Goal: Task Accomplishment & Management: Complete application form

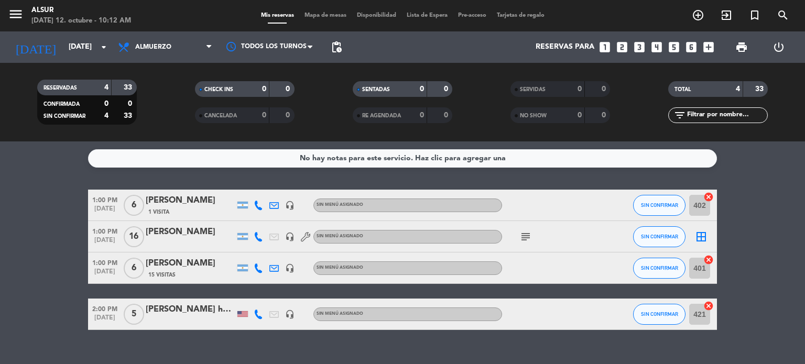
click at [530, 238] on icon "subject" at bounding box center [525, 236] width 13 height 13
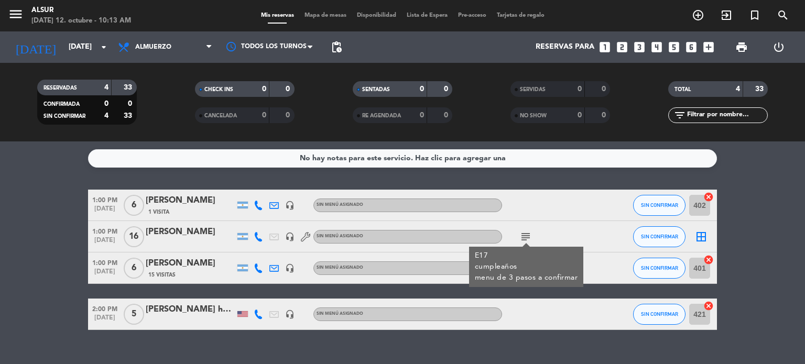
click at [207, 240] on div at bounding box center [190, 243] width 89 height 8
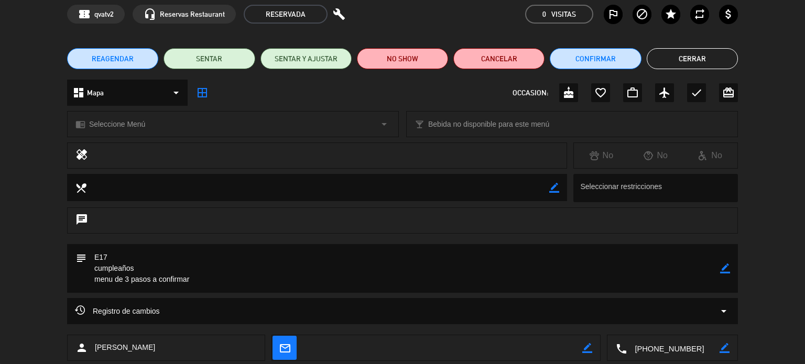
scroll to position [106, 0]
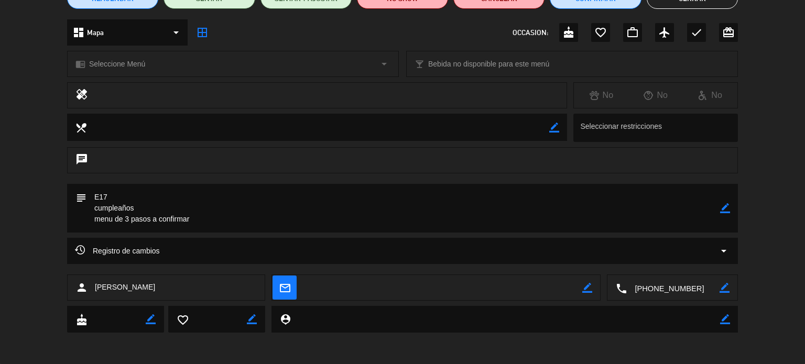
click at [661, 289] on textarea at bounding box center [673, 288] width 93 height 26
click at [654, 259] on span "Click para copiar" at bounding box center [659, 262] width 55 height 11
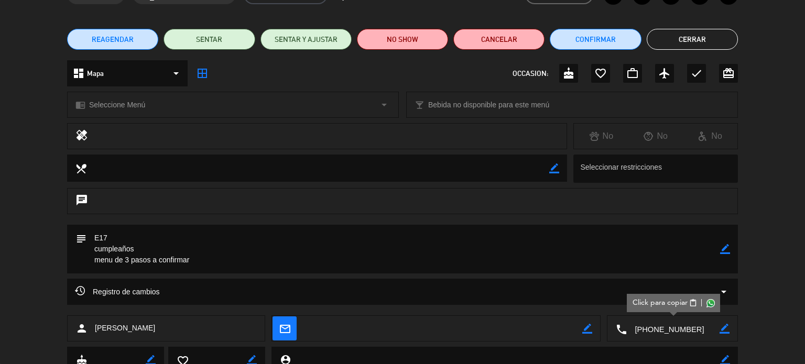
scroll to position [0, 0]
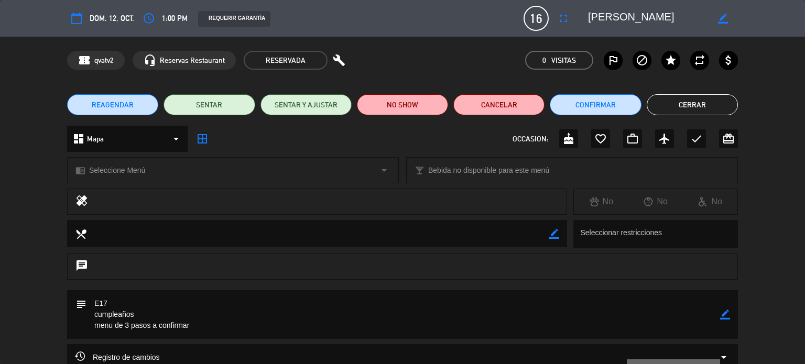
click at [697, 99] on button "Cerrar" at bounding box center [691, 104] width 91 height 21
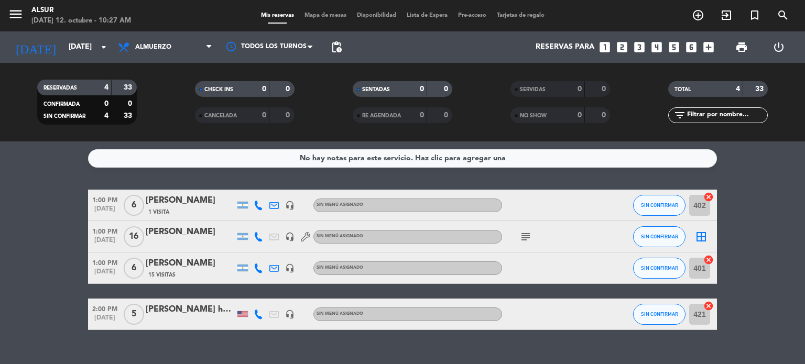
click at [521, 234] on icon "subject" at bounding box center [525, 236] width 13 height 13
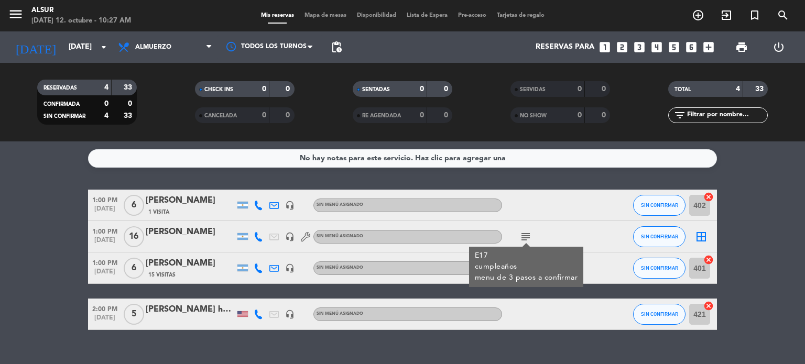
click at [254, 267] on icon at bounding box center [258, 267] width 9 height 9
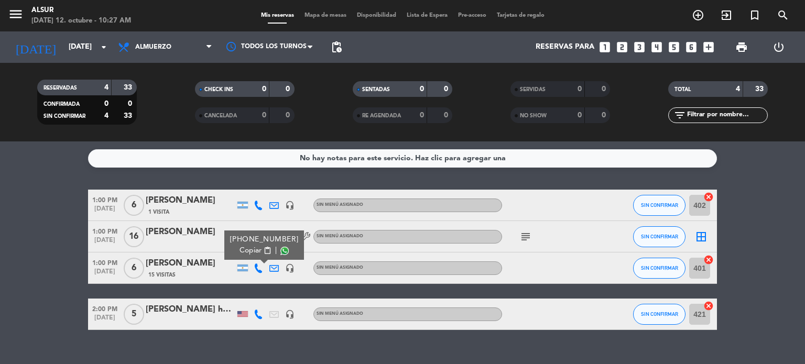
click at [256, 310] on icon at bounding box center [258, 314] width 9 height 9
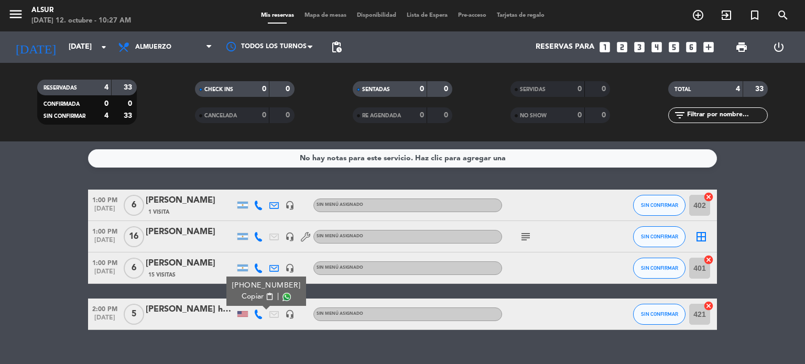
click at [255, 236] on icon at bounding box center [258, 236] width 9 height 9
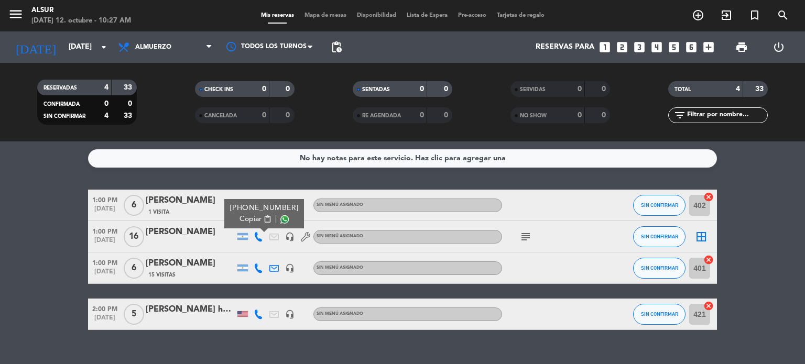
click at [256, 182] on div "No hay notas para este servicio. Haz clic para agregar una 1:00 PM [DATE] 6 [PE…" at bounding box center [402, 252] width 805 height 223
click at [256, 204] on icon at bounding box center [258, 205] width 9 height 9
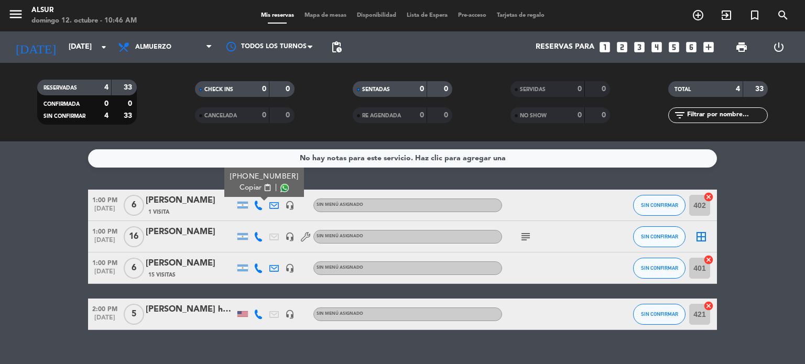
click at [661, 42] on icon "looks_4" at bounding box center [657, 47] width 14 height 14
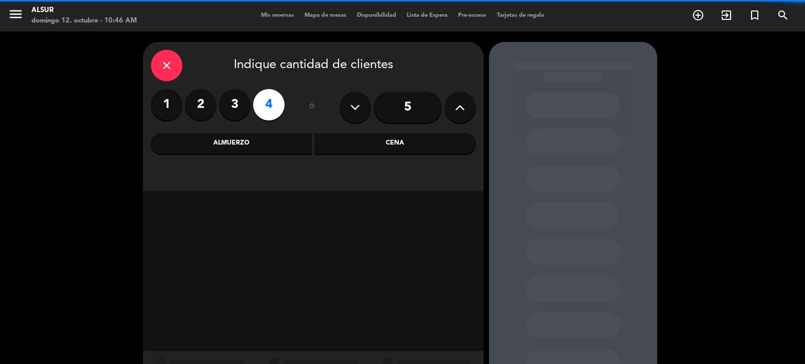
click at [256, 140] on div "Almuerzo" at bounding box center [231, 143] width 161 height 21
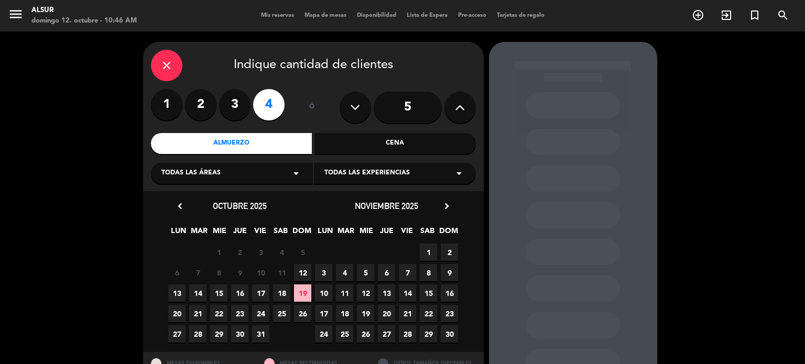
click at [302, 272] on span "12" at bounding box center [302, 272] width 17 height 17
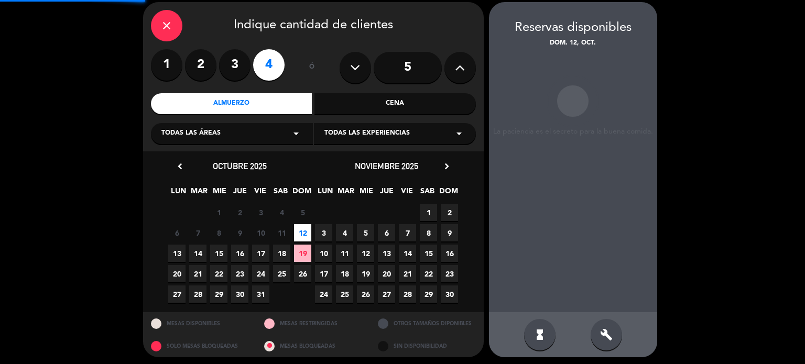
scroll to position [42, 0]
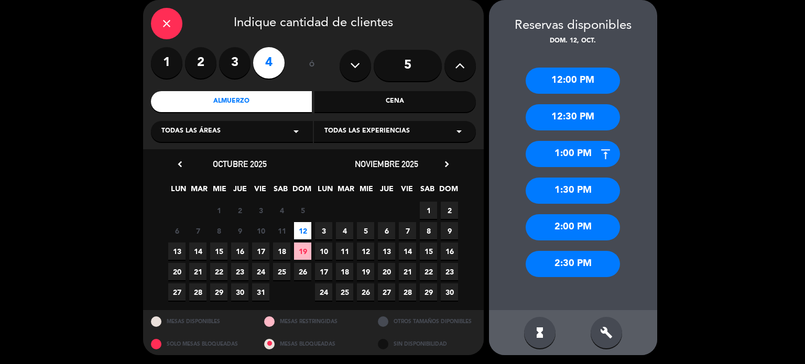
click at [567, 189] on div "1:30 PM" at bounding box center [572, 191] width 94 height 26
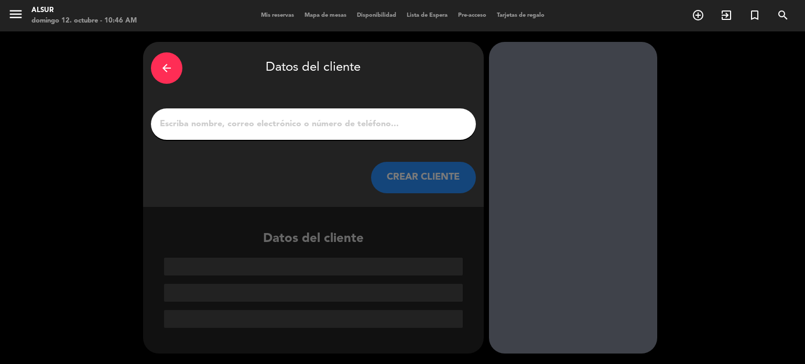
scroll to position [0, 0]
click at [265, 123] on input "1" at bounding box center [313, 124] width 309 height 15
paste input "[PERSON_NAME]"
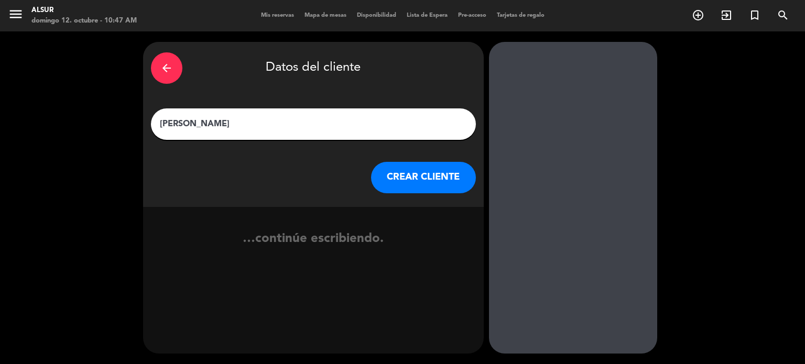
type input "[PERSON_NAME]"
click at [385, 178] on button "CREAR CLIENTE" at bounding box center [423, 177] width 105 height 31
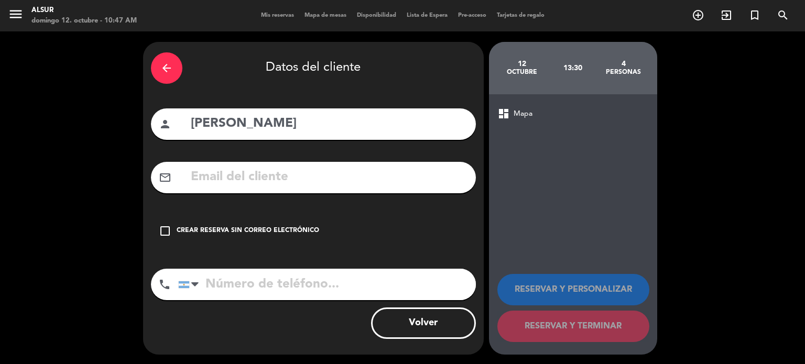
drag, startPoint x: 161, startPoint y: 229, endPoint x: 183, endPoint y: 249, distance: 29.7
click at [161, 229] on icon "check_box_outline_blank" at bounding box center [165, 231] width 13 height 13
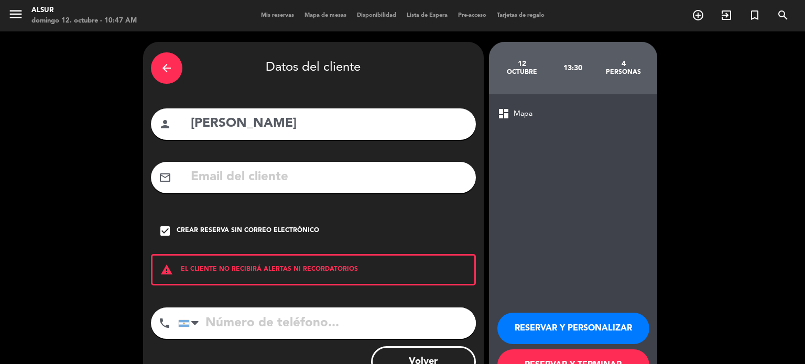
click at [248, 321] on input "tel" at bounding box center [327, 322] width 298 height 31
paste input "[PHONE_NUMBER]"
type input "[PHONE_NUMBER]"
click at [525, 321] on button "RESERVAR Y PERSONALIZAR" at bounding box center [573, 328] width 152 height 31
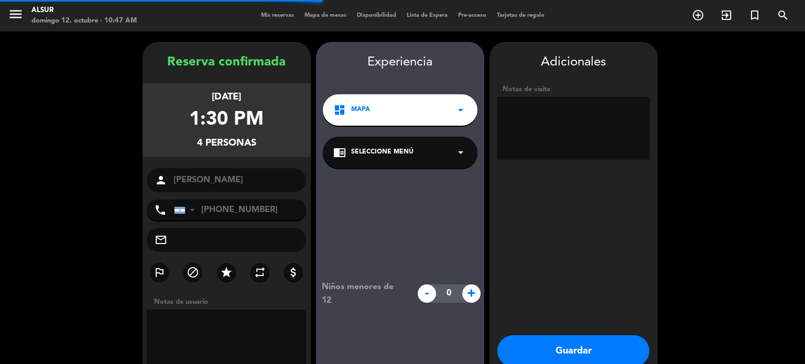
scroll to position [42, 0]
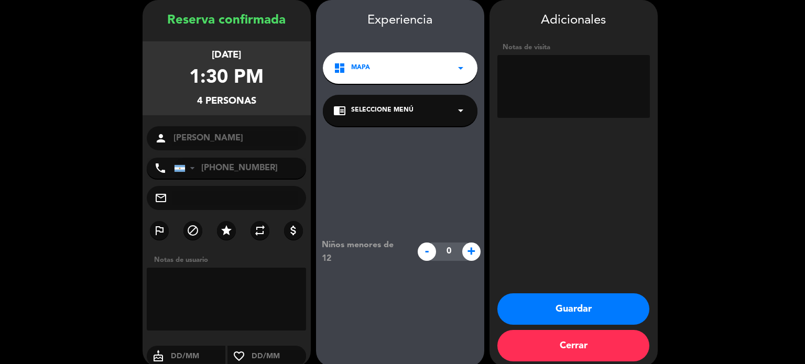
click at [577, 67] on textarea at bounding box center [573, 86] width 152 height 63
type textarea "dos vegetarianos"
drag, startPoint x: 549, startPoint y: 298, endPoint x: 543, endPoint y: 299, distance: 5.9
click at [549, 298] on button "Guardar" at bounding box center [573, 308] width 152 height 31
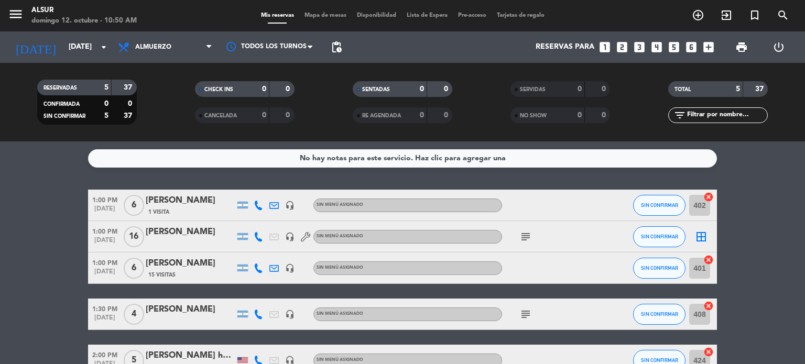
click at [149, 236] on div "[PERSON_NAME]" at bounding box center [190, 232] width 89 height 14
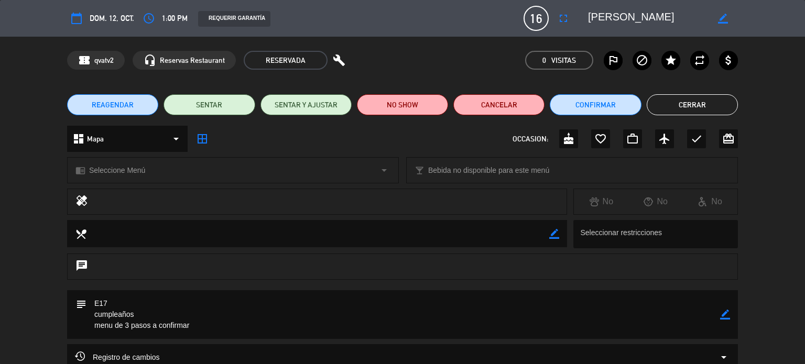
click at [712, 101] on button "Cerrar" at bounding box center [691, 104] width 91 height 21
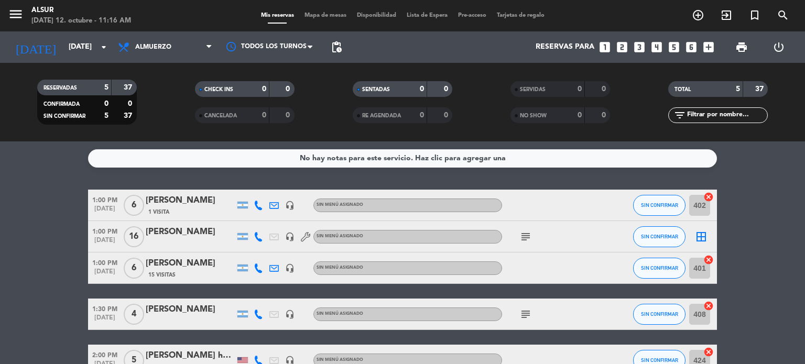
scroll to position [52, 0]
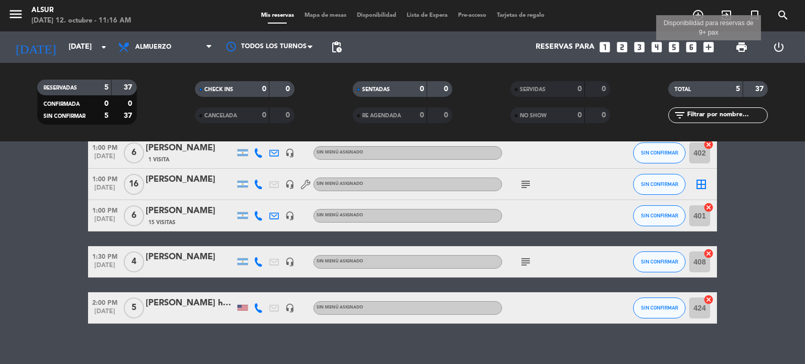
click at [711, 50] on icon "add_box" at bounding box center [708, 47] width 14 height 14
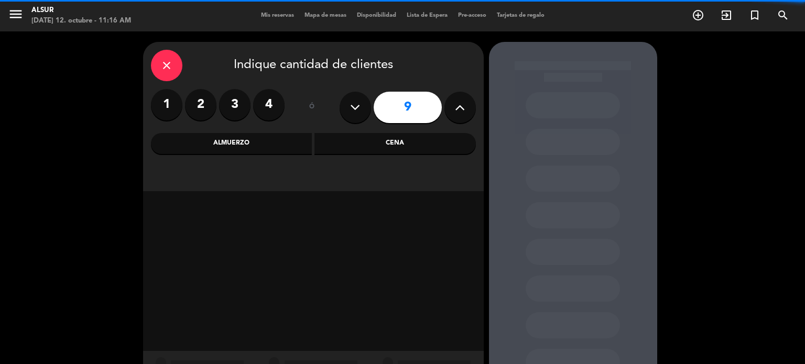
click at [363, 109] on button at bounding box center [354, 107] width 31 height 31
type input "8"
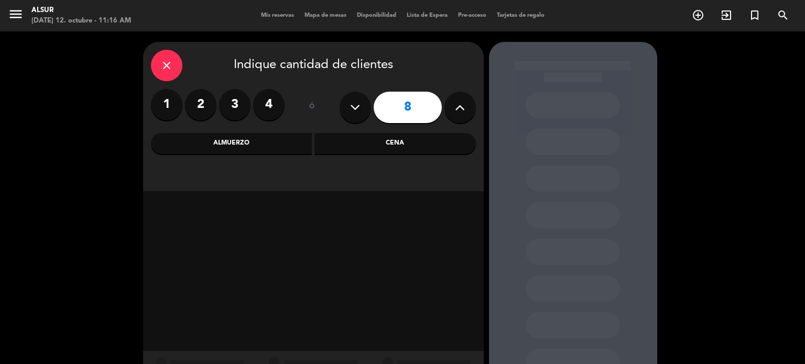
click at [247, 153] on div "Almuerzo" at bounding box center [231, 143] width 161 height 21
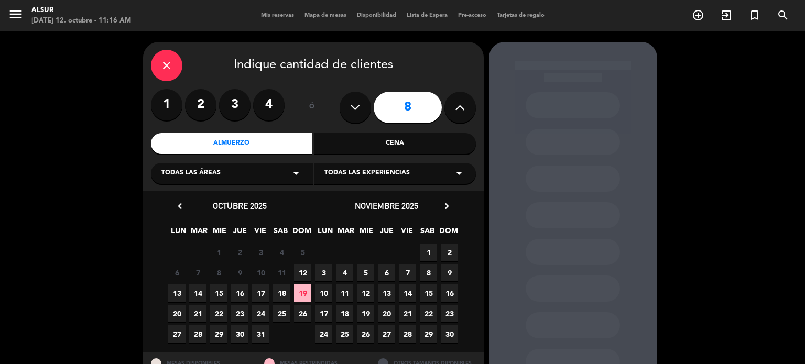
click at [302, 268] on span "12" at bounding box center [302, 272] width 17 height 17
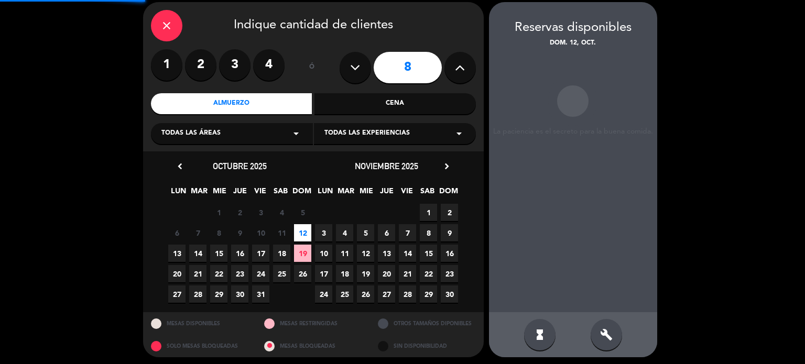
scroll to position [42, 0]
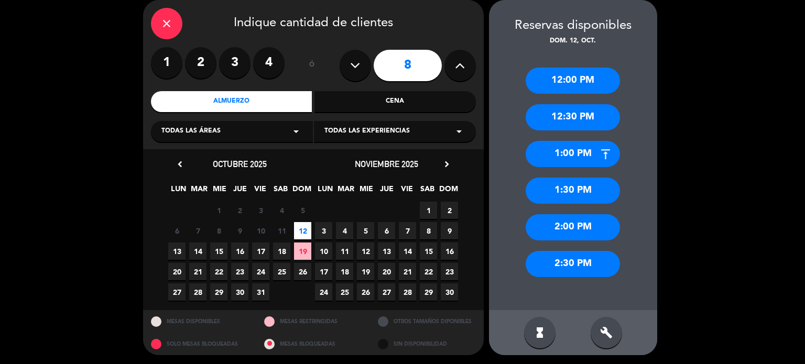
click at [547, 191] on div "1:30 PM" at bounding box center [572, 191] width 94 height 26
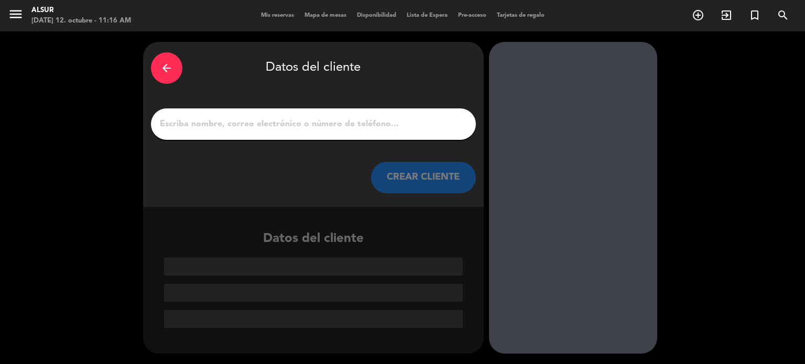
click at [333, 123] on input "1" at bounding box center [313, 124] width 309 height 15
paste input "[PERSON_NAME]"
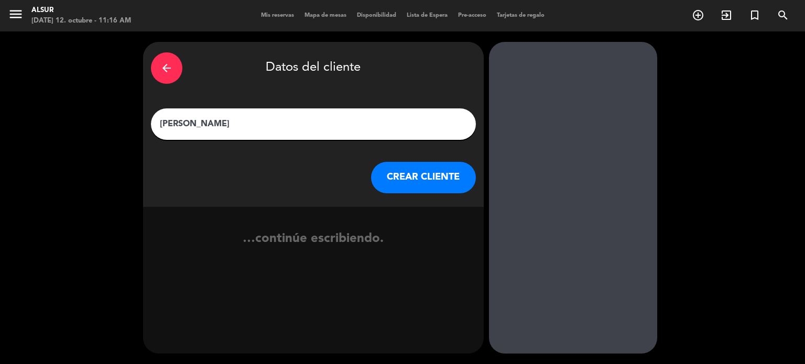
type input "[PERSON_NAME]"
click at [415, 179] on button "CREAR CLIENTE" at bounding box center [423, 177] width 105 height 31
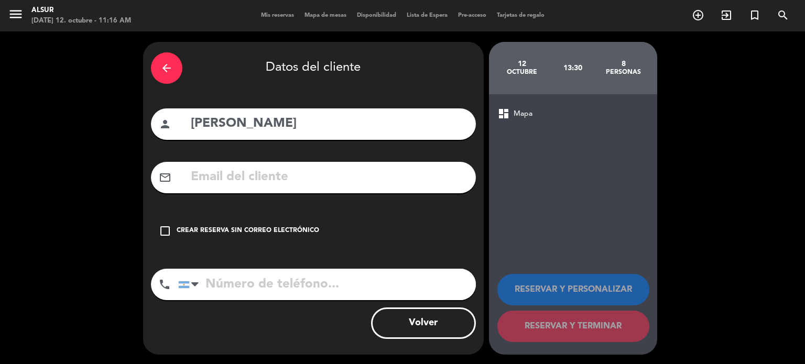
click at [267, 225] on div "check_box_outline_blank Crear reserva sin correo electrónico" at bounding box center [313, 230] width 325 height 31
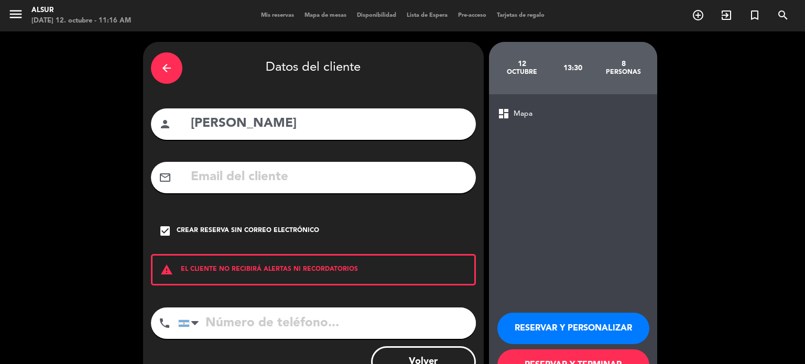
click at [235, 318] on input "tel" at bounding box center [327, 322] width 298 height 31
paste input "[PHONE_NUMBER]"
type input "[PHONE_NUMBER]"
click at [277, 230] on div "Crear reserva sin correo electrónico" at bounding box center [248, 231] width 142 height 10
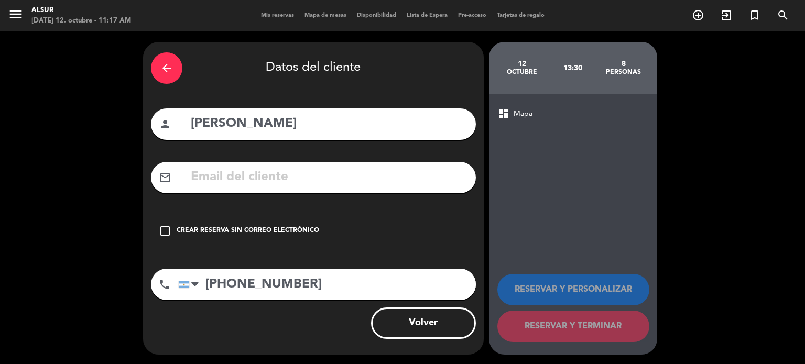
click at [289, 168] on input "text" at bounding box center [329, 177] width 278 height 21
paste input "[EMAIL_ADDRESS][DOMAIN_NAME]"
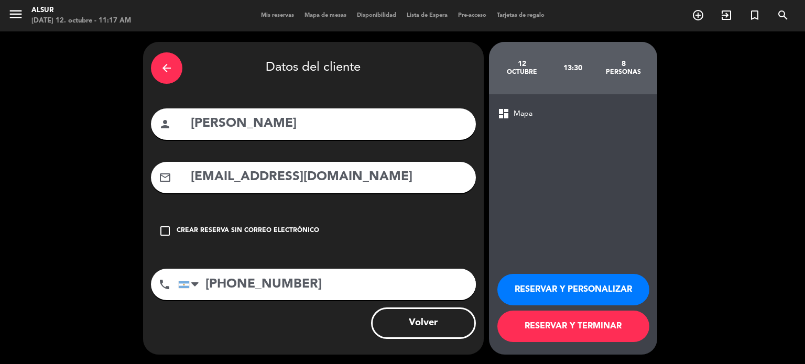
type input "[EMAIL_ADDRESS][DOMAIN_NAME]"
click at [524, 291] on button "RESERVAR Y PERSONALIZAR" at bounding box center [573, 289] width 152 height 31
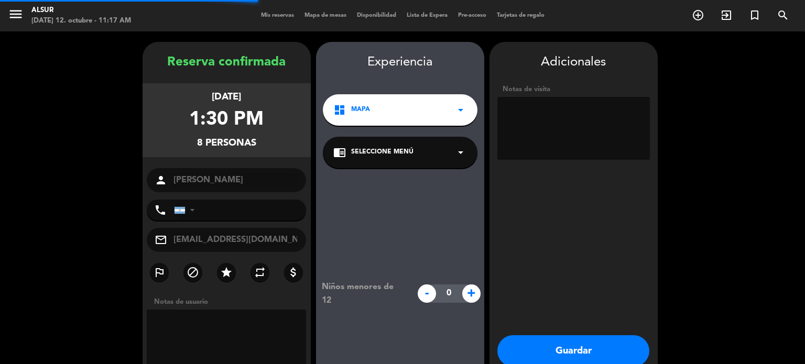
type input "[PHONE_NUMBER]"
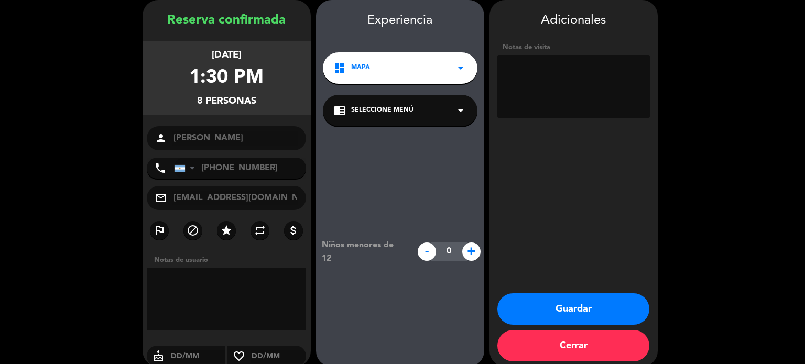
click at [588, 307] on button "Guardar" at bounding box center [573, 308] width 152 height 31
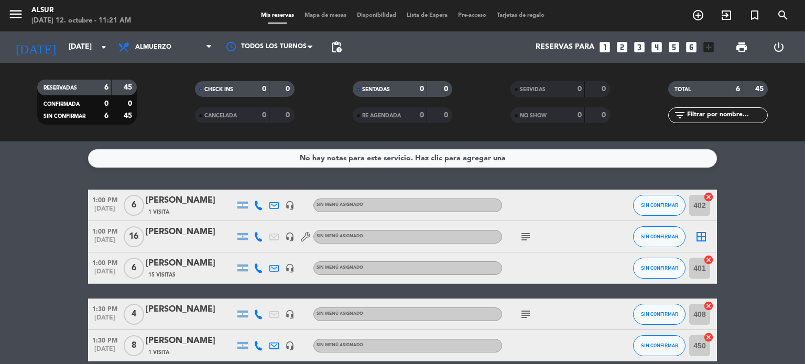
click at [188, 207] on div "[PERSON_NAME]" at bounding box center [190, 201] width 89 height 14
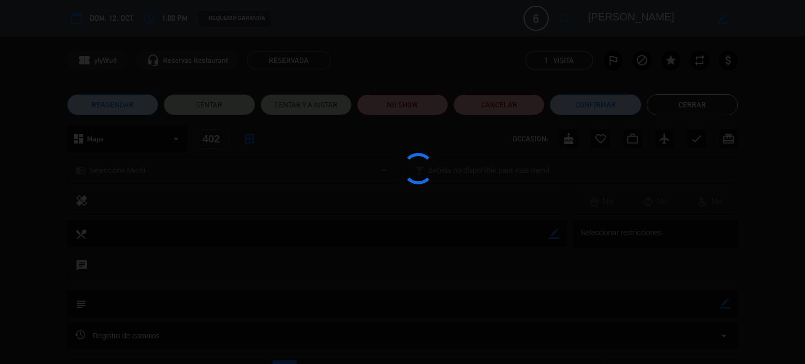
click at [701, 107] on div at bounding box center [402, 182] width 805 height 364
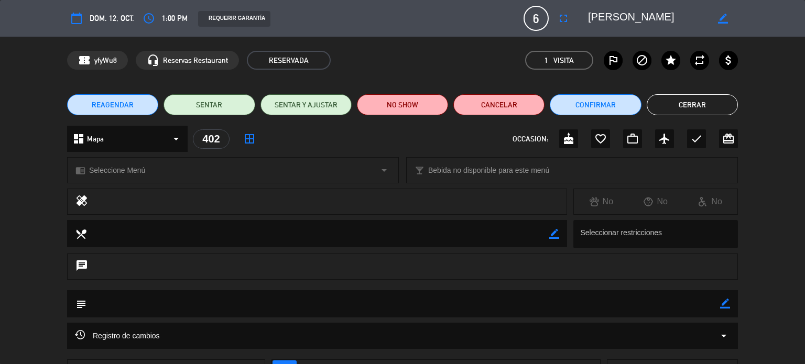
click at [701, 107] on button "Cerrar" at bounding box center [691, 104] width 91 height 21
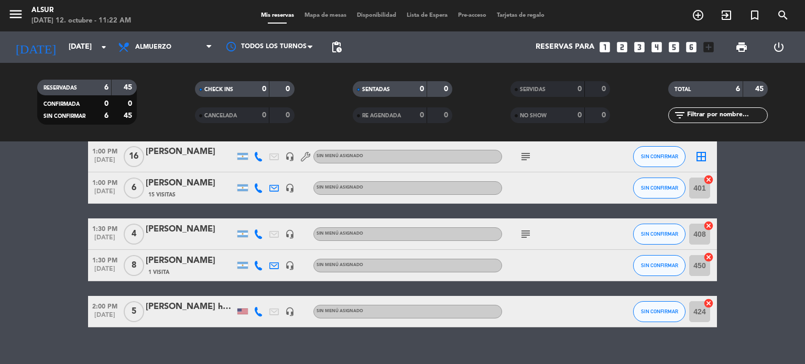
drag, startPoint x: 78, startPoint y: 194, endPoint x: 203, endPoint y: 326, distance: 182.3
click at [195, 328] on div "No hay notas para este servicio. Haz clic para agregar una 1:00 PM [DATE] 6 [PE…" at bounding box center [402, 252] width 805 height 223
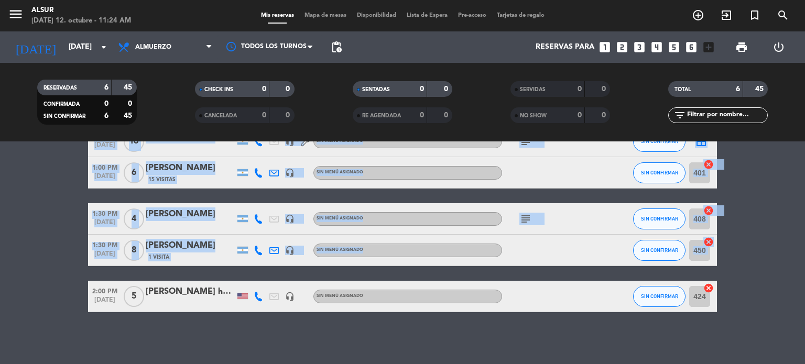
click at [45, 211] on bookings-row "1:00 PM [DATE] 6 [PERSON_NAME] 1 Visita headset_mic Sin menú asignado SIN CONFI…" at bounding box center [402, 203] width 805 height 218
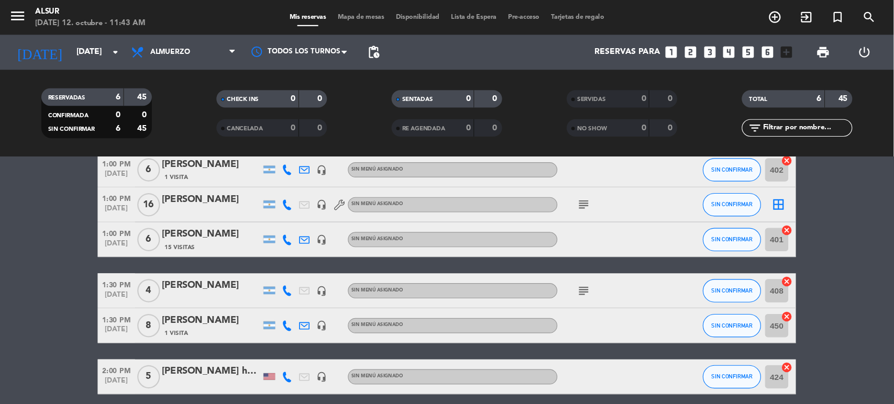
scroll to position [52, 0]
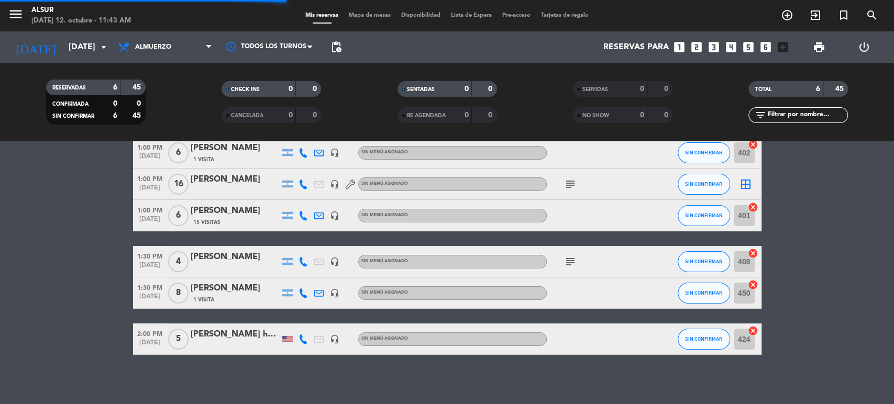
drag, startPoint x: 618, startPoint y: 4, endPoint x: 89, endPoint y: 344, distance: 628.9
click at [64, 344] on bookings-row "1:00 PM [DATE] 6 [PERSON_NAME] 1 Visita headset_mic Sin menú asignado SIN CONFI…" at bounding box center [447, 246] width 894 height 218
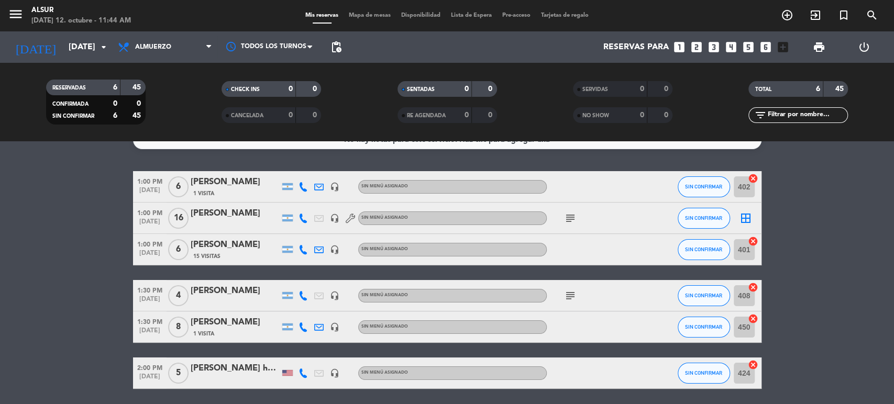
scroll to position [0, 0]
